Goal: Task Accomplishment & Management: Manage account settings

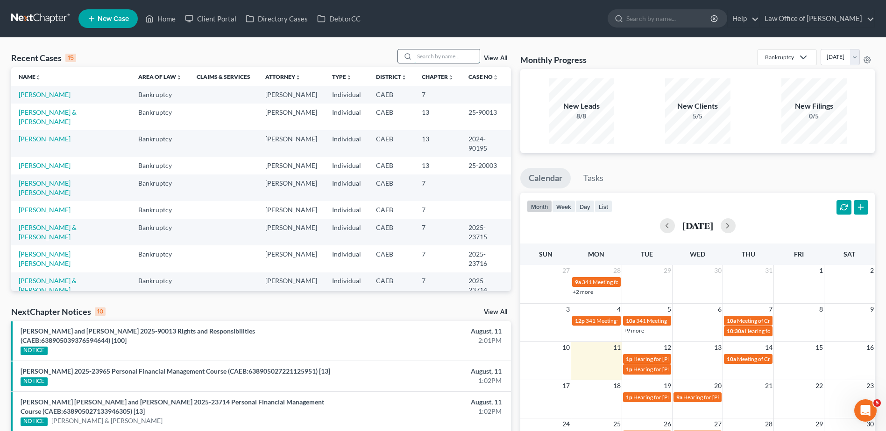
click at [431, 54] on input "search" at bounding box center [446, 56] width 65 height 14
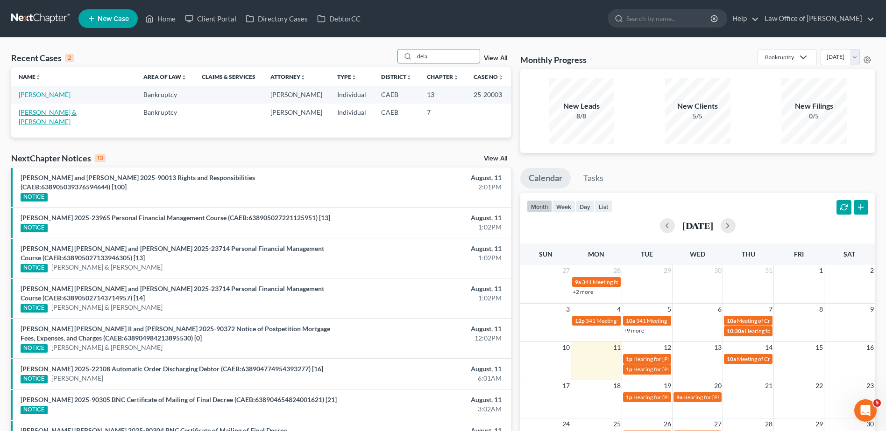
type input "dela"
click at [56, 112] on link "[PERSON_NAME] & [PERSON_NAME]" at bounding box center [48, 116] width 58 height 17
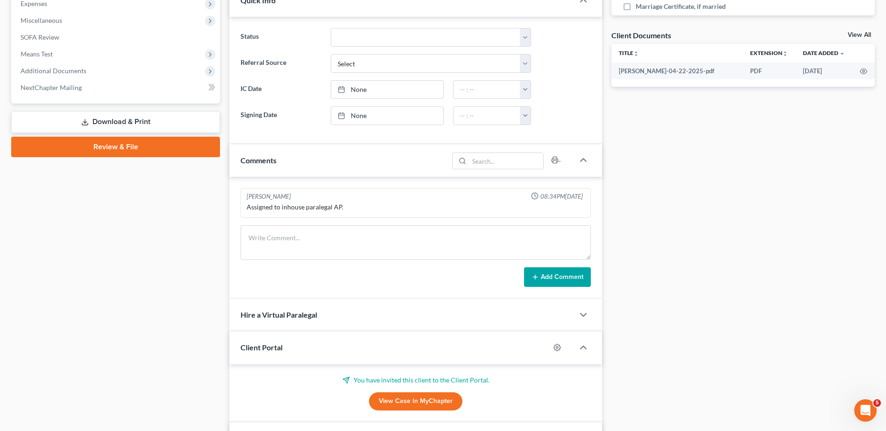
scroll to position [374, 0]
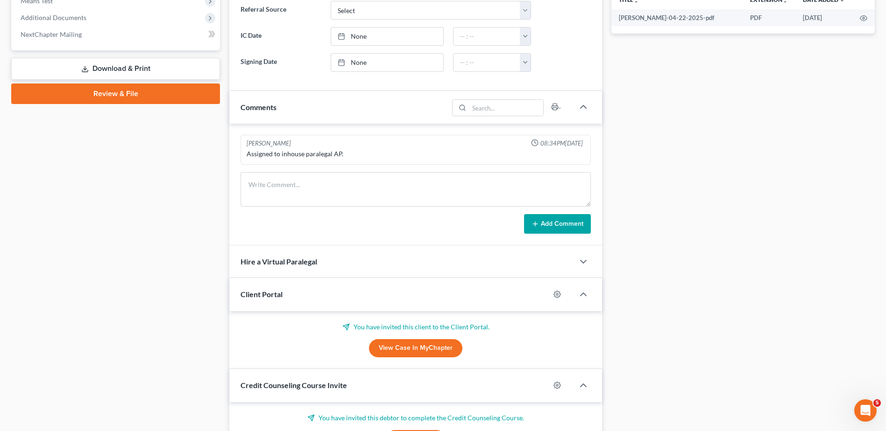
click at [423, 353] on link "View Case in MyChapter" at bounding box center [415, 348] width 93 height 19
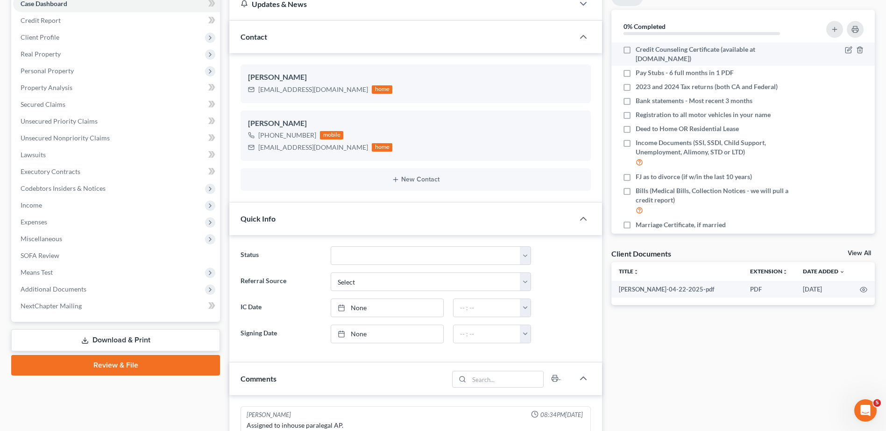
scroll to position [0, 0]
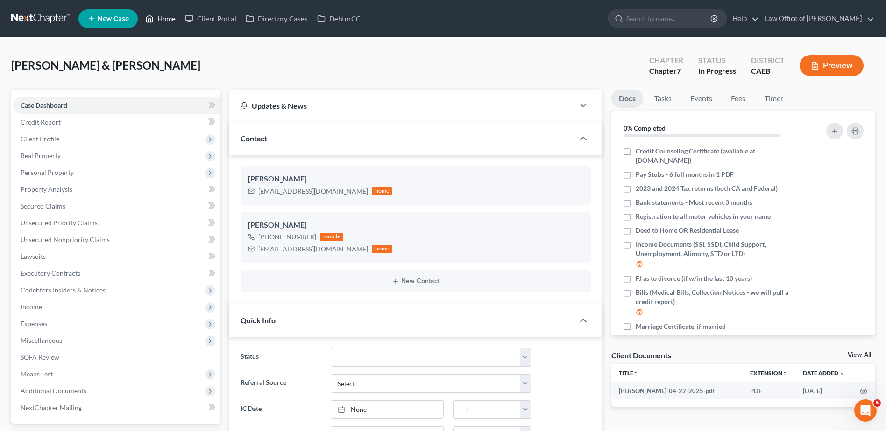
click at [171, 22] on link "Home" at bounding box center [161, 18] width 40 height 17
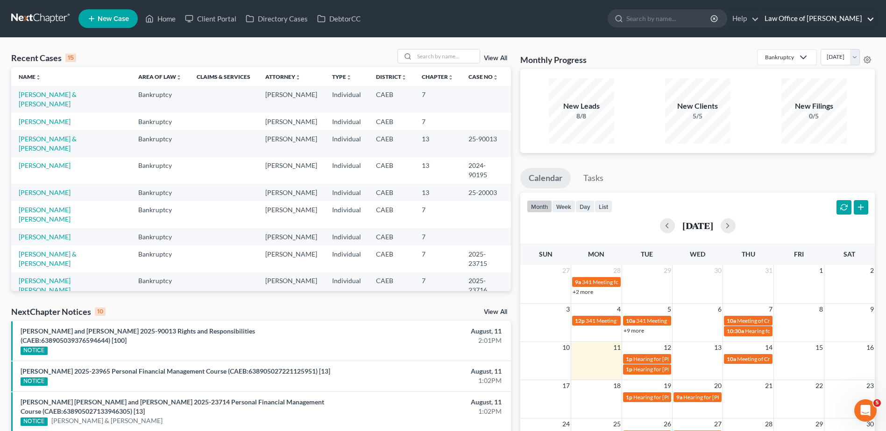
click at [824, 17] on link "Law Office of [PERSON_NAME]" at bounding box center [817, 18] width 114 height 17
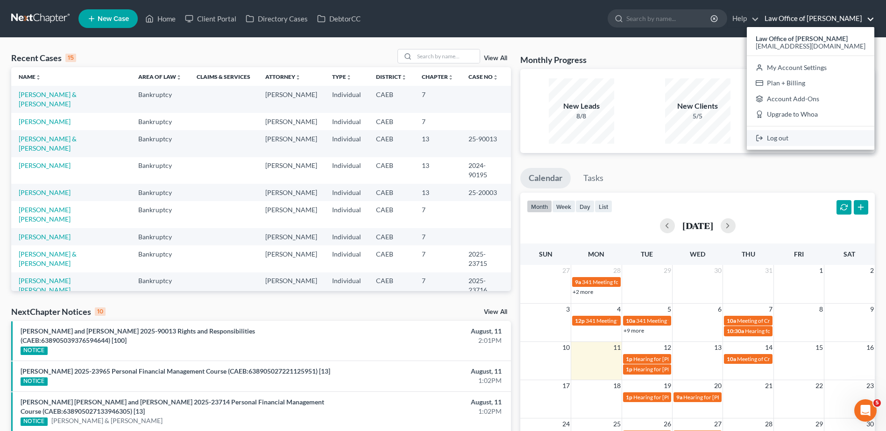
drag, startPoint x: 811, startPoint y: 132, endPoint x: 811, endPoint y: 138, distance: 5.6
click at [811, 133] on link "Log out" at bounding box center [810, 138] width 127 height 16
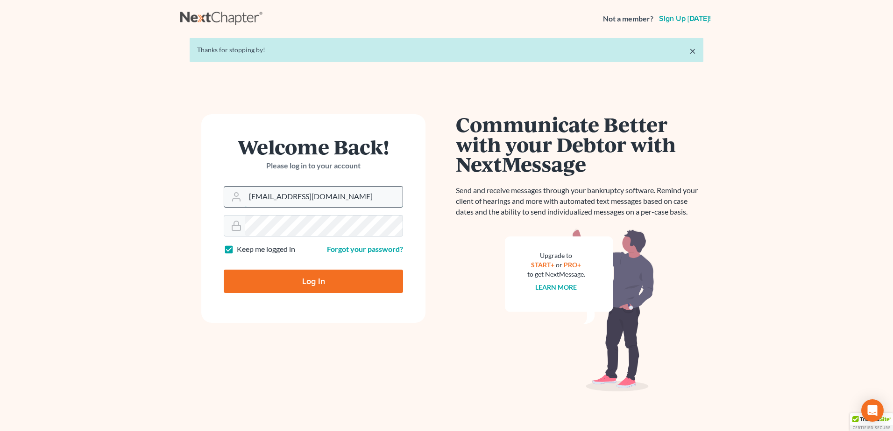
click at [304, 196] on input "[EMAIL_ADDRESS][DOMAIN_NAME]" at bounding box center [323, 197] width 157 height 21
type input "aaron@beaconlawyer.com"
click at [299, 280] on input "Log In" at bounding box center [313, 281] width 179 height 23
type input "Thinking..."
